Goal: Information Seeking & Learning: Learn about a topic

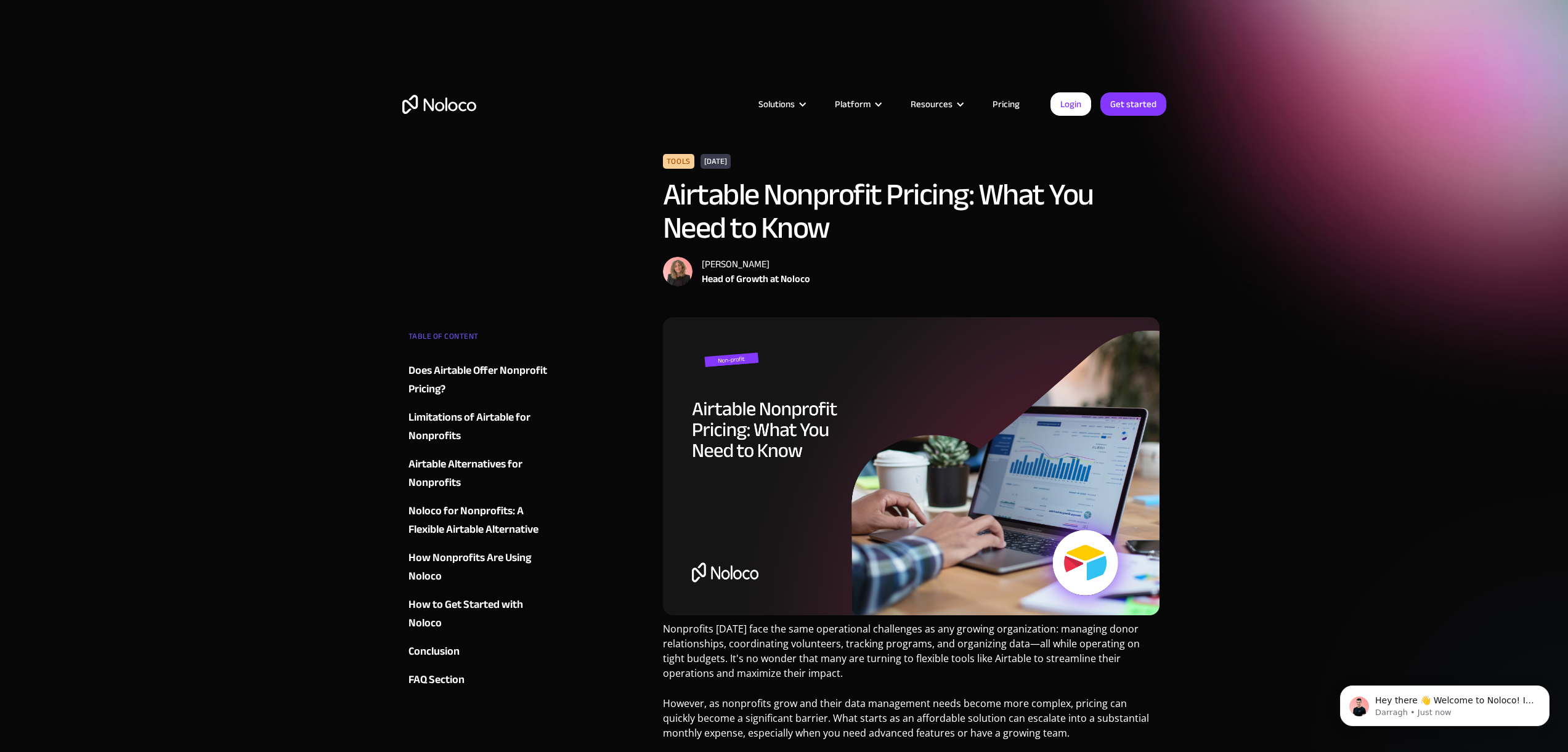
click at [537, 372] on div "Does Airtable Offer Nonprofit Pricing?" at bounding box center [482, 380] width 149 height 37
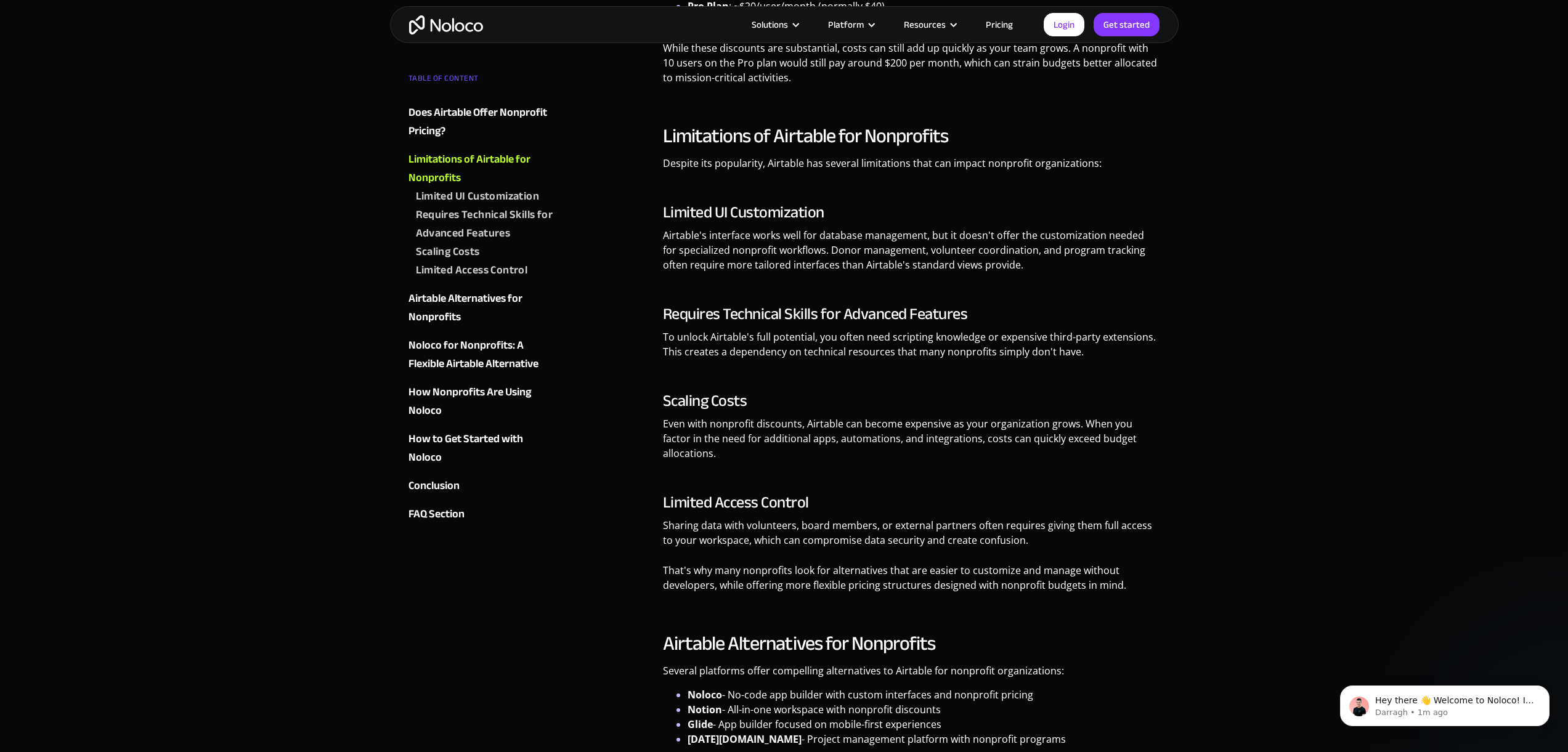
scroll to position [1182, 0]
click at [445, 518] on div "FAQ Section" at bounding box center [436, 515] width 56 height 19
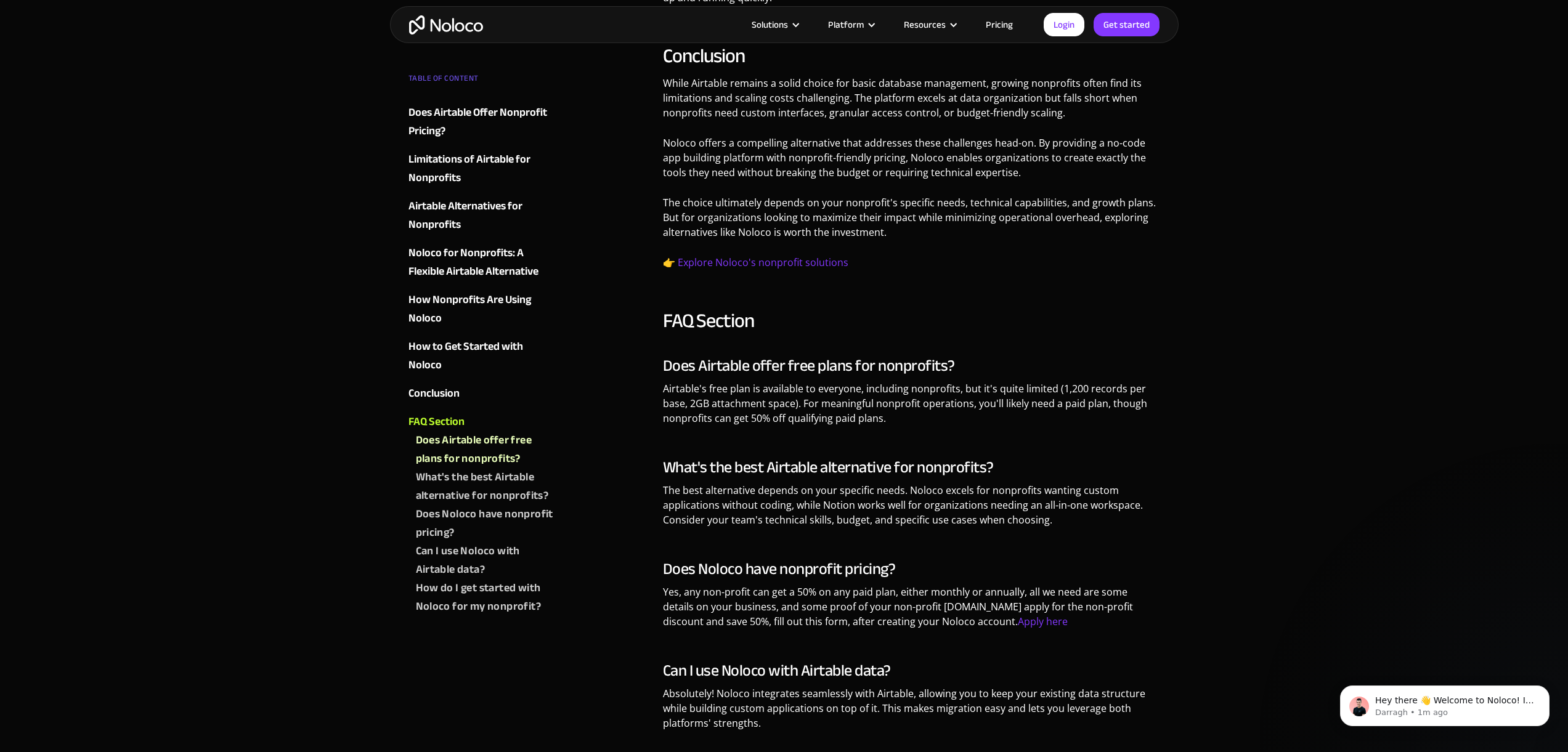
scroll to position [3389, 0]
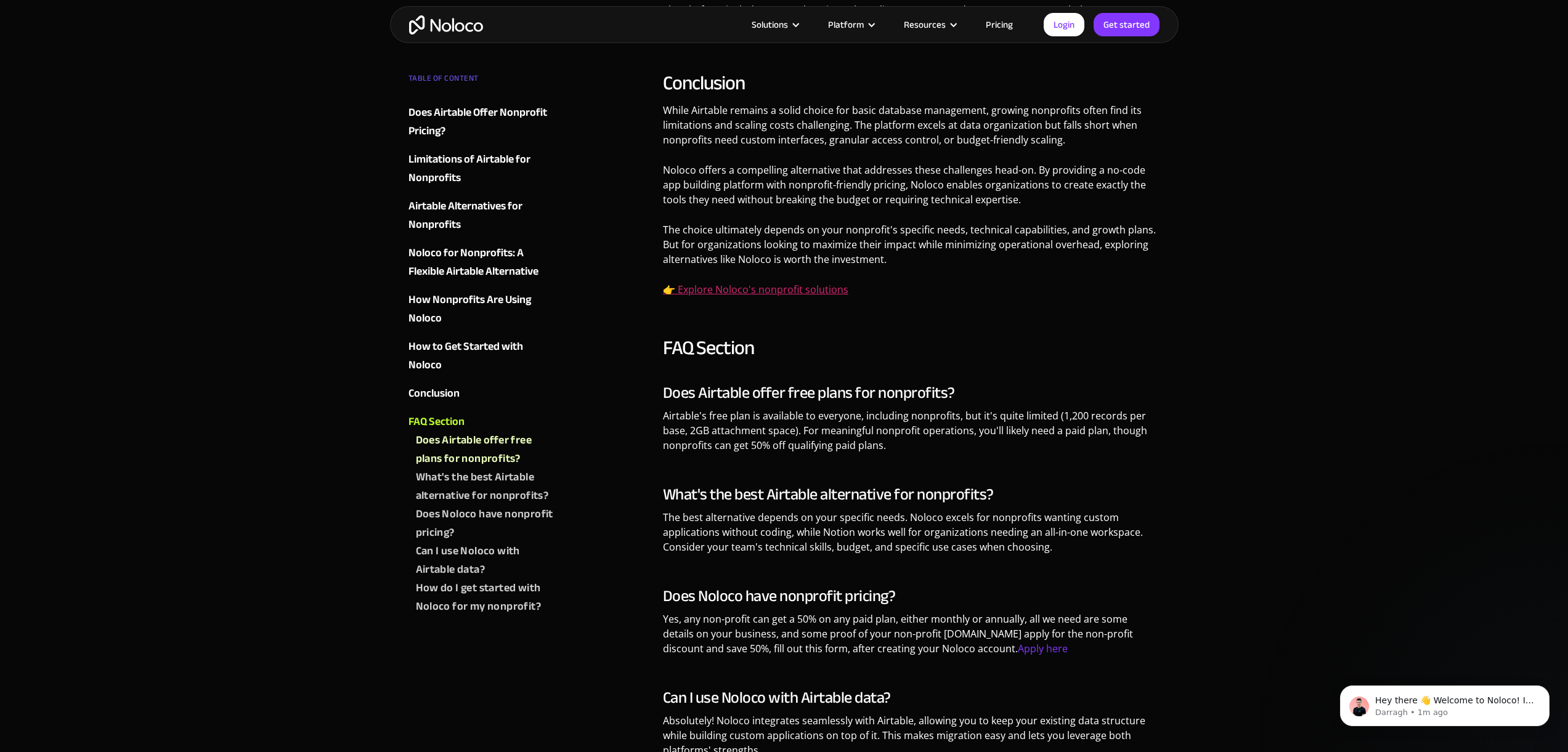
click at [806, 283] on link "👉 Explore Noloco's nonprofit solutions" at bounding box center [756, 290] width 186 height 13
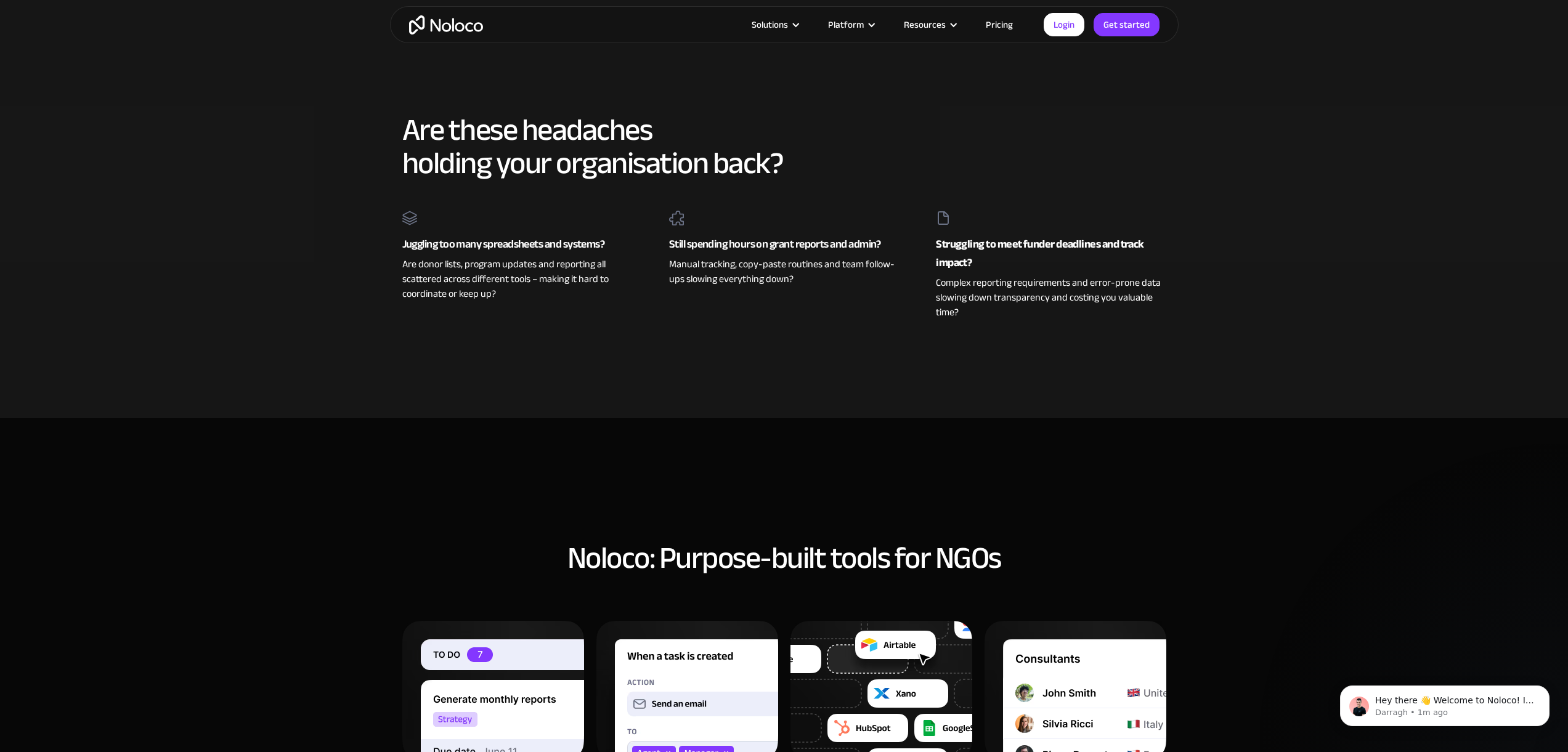
scroll to position [436, 0]
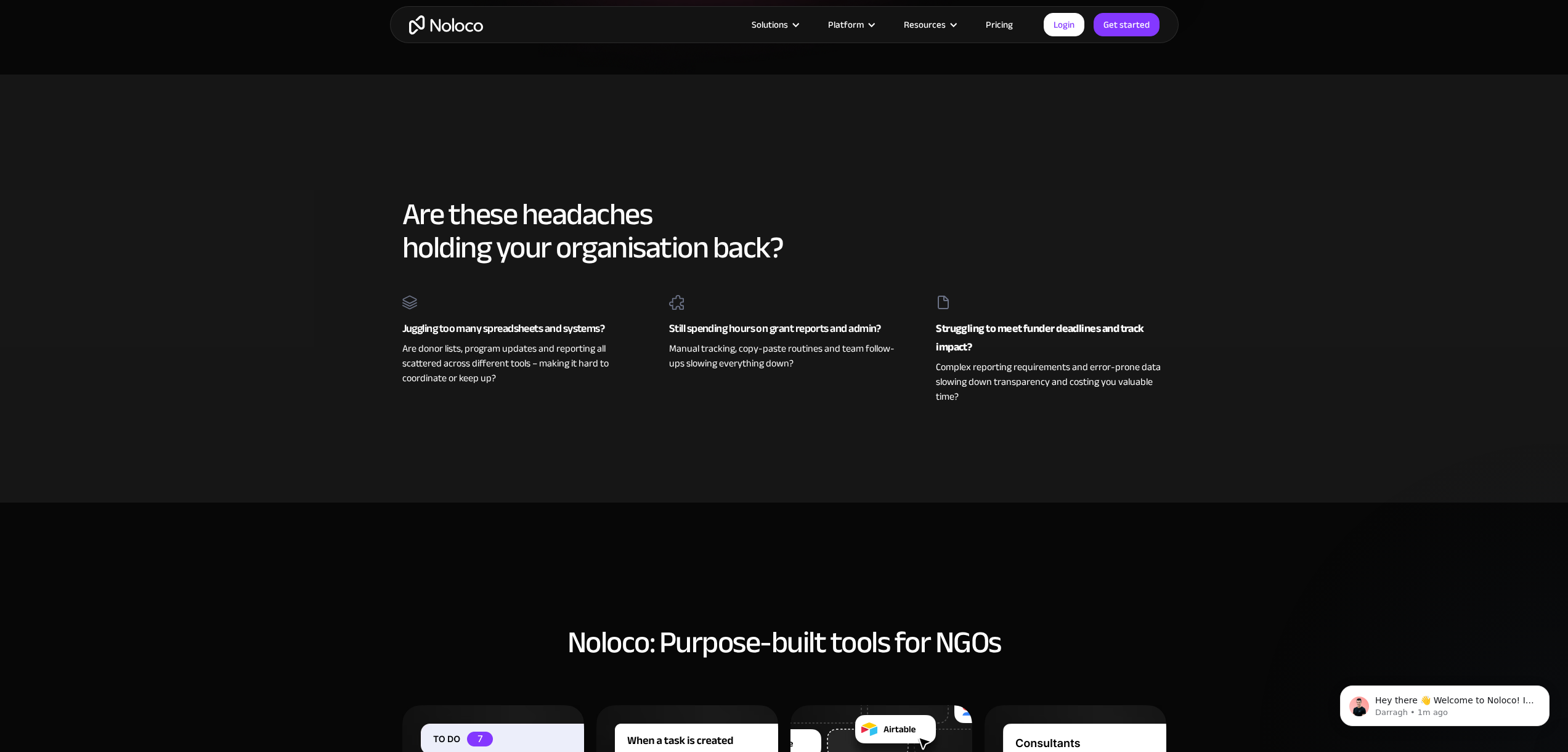
click at [1130, 232] on h2 "Are these headaches holding your organisation back?" at bounding box center [784, 231] width 764 height 67
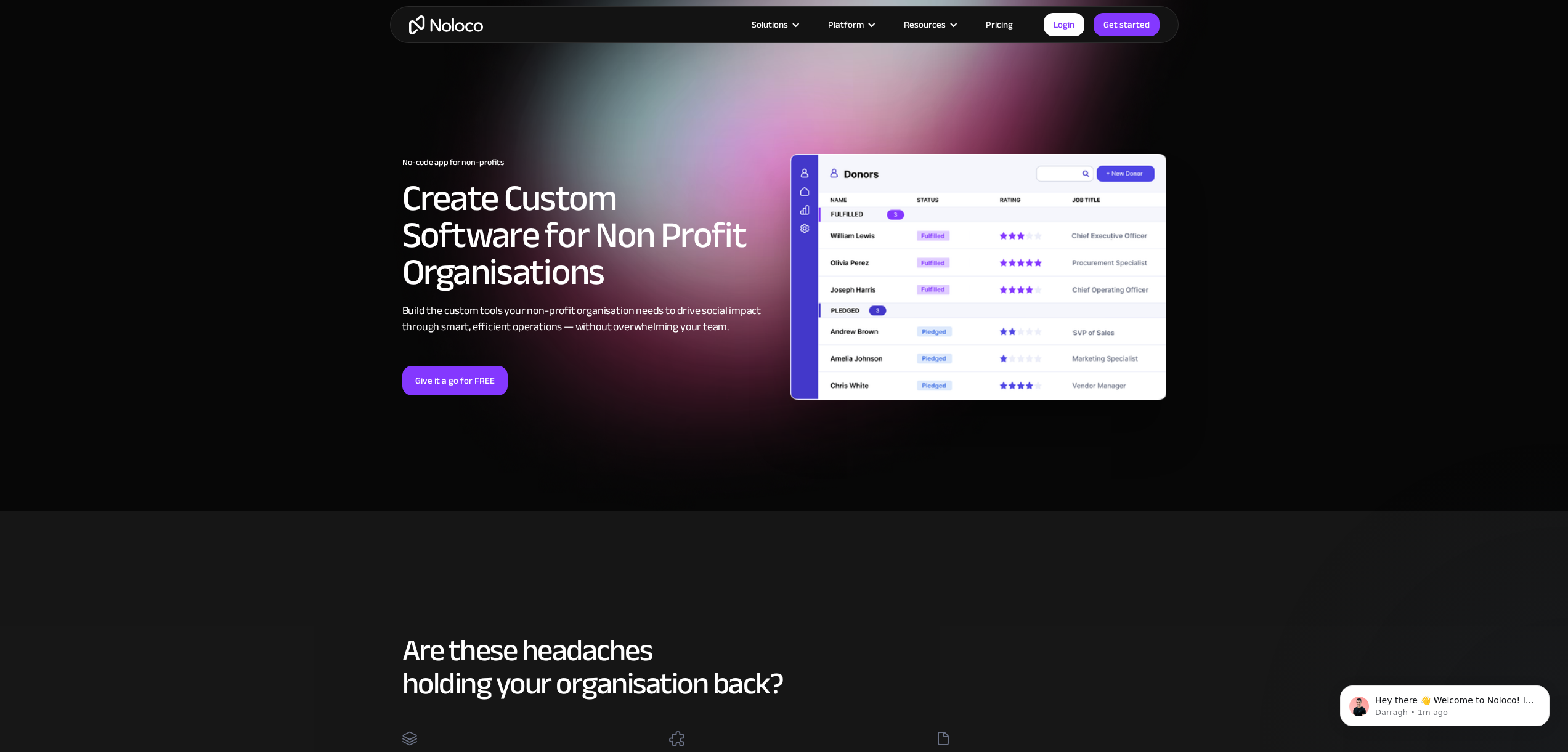
scroll to position [26, 0]
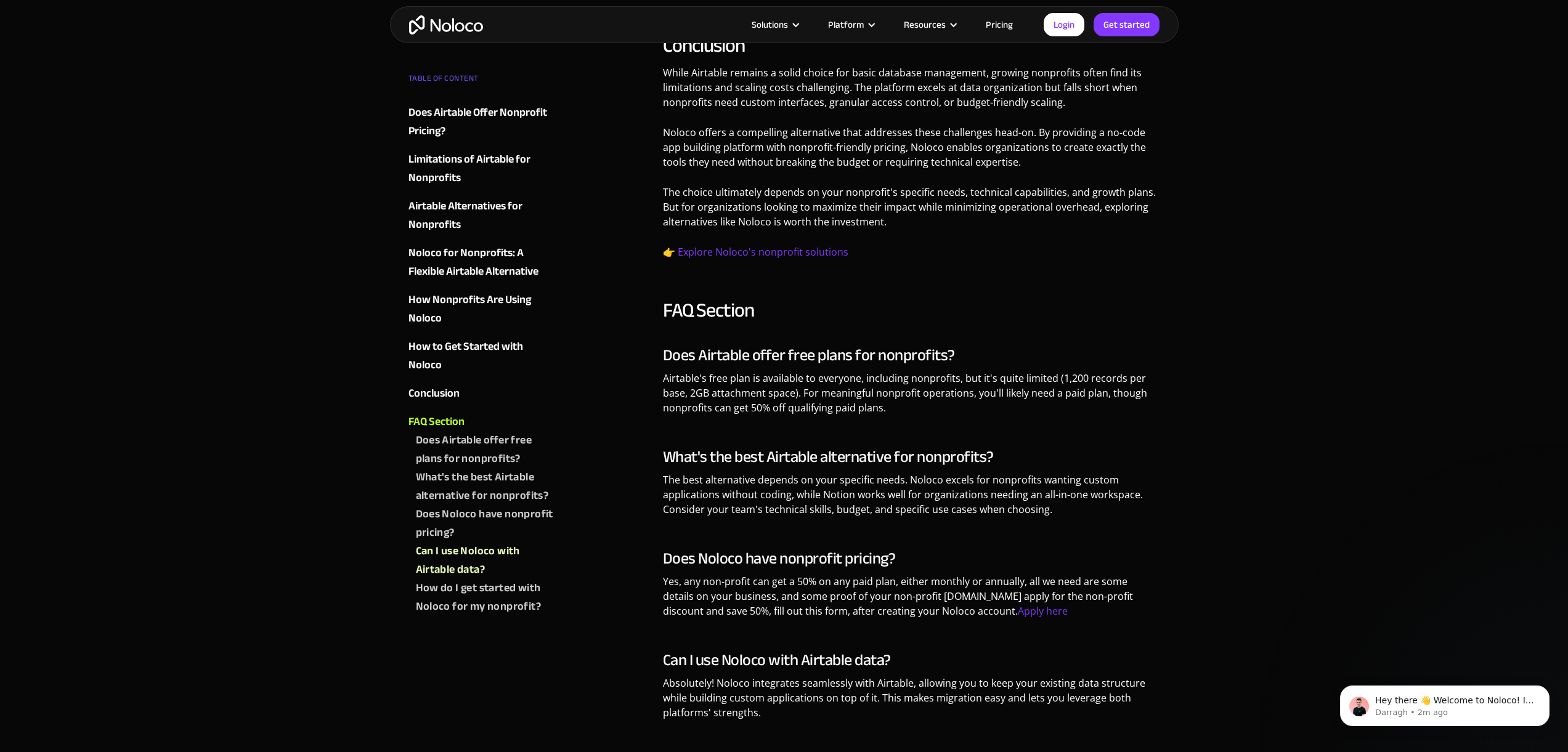
scroll to position [1182, 0]
